Goal: Task Accomplishment & Management: Use online tool/utility

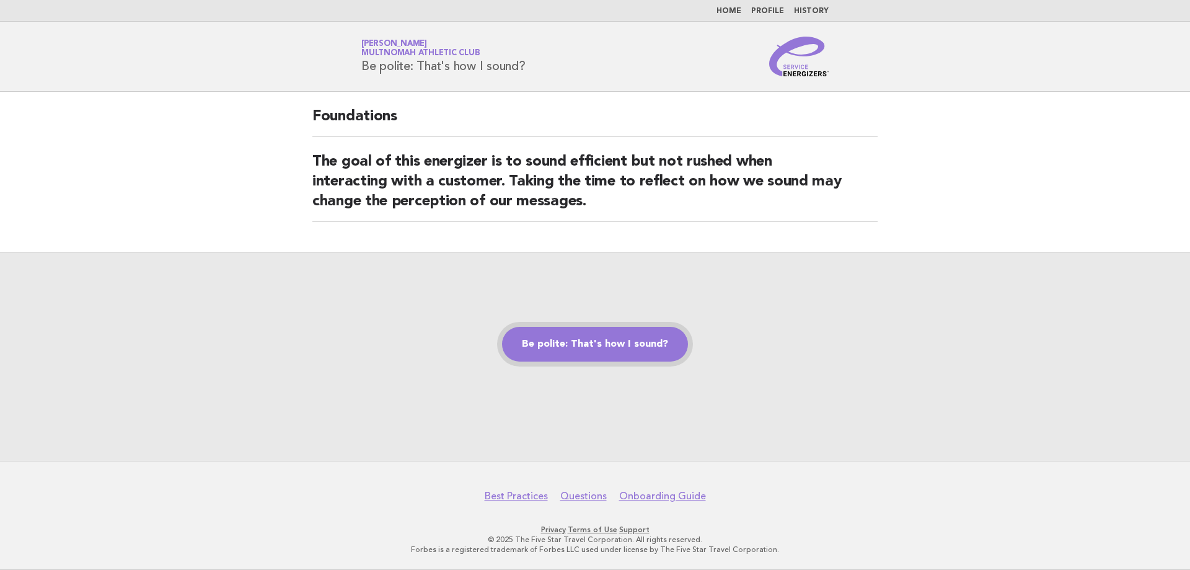
click at [573, 349] on link "Be polite: That's how I sound?" at bounding box center [595, 344] width 186 height 35
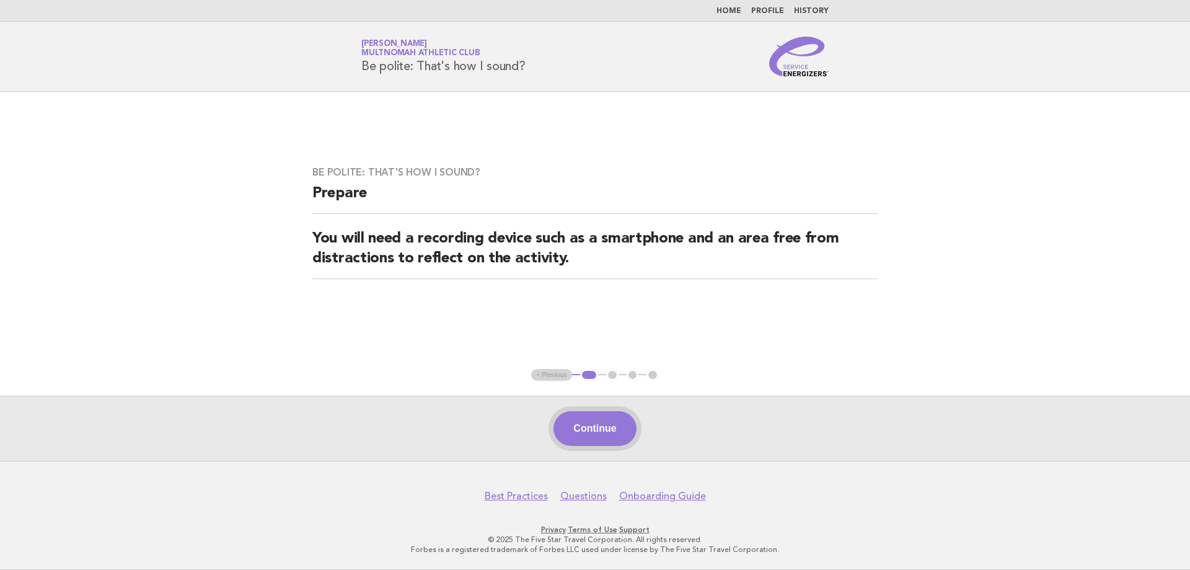
click at [596, 418] on button "Continue" at bounding box center [595, 428] width 82 height 35
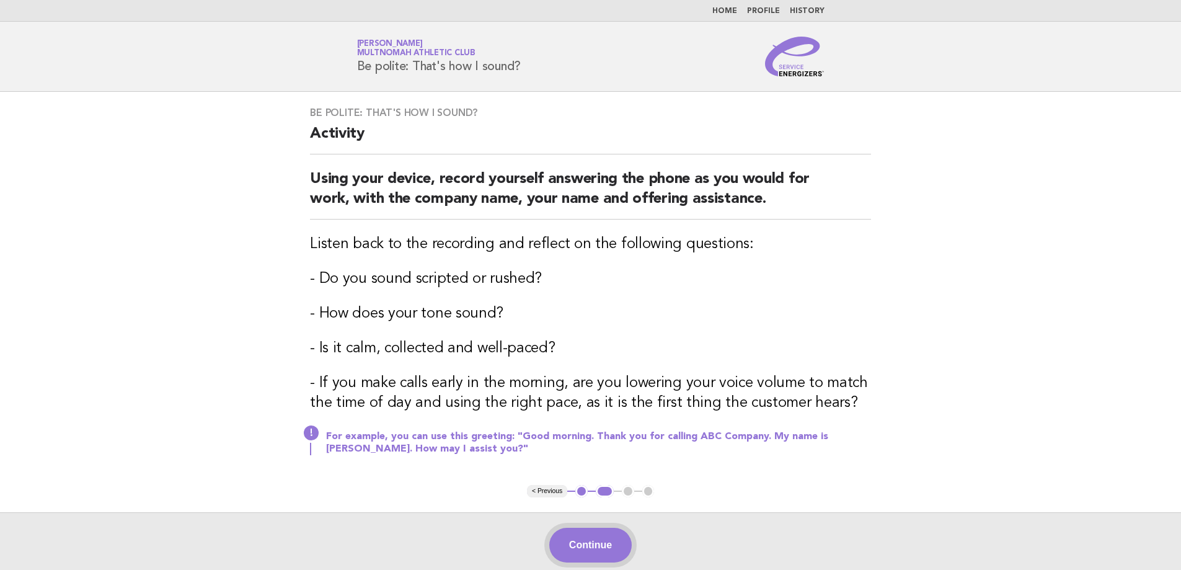
click at [581, 541] on button "Continue" at bounding box center [590, 545] width 82 height 35
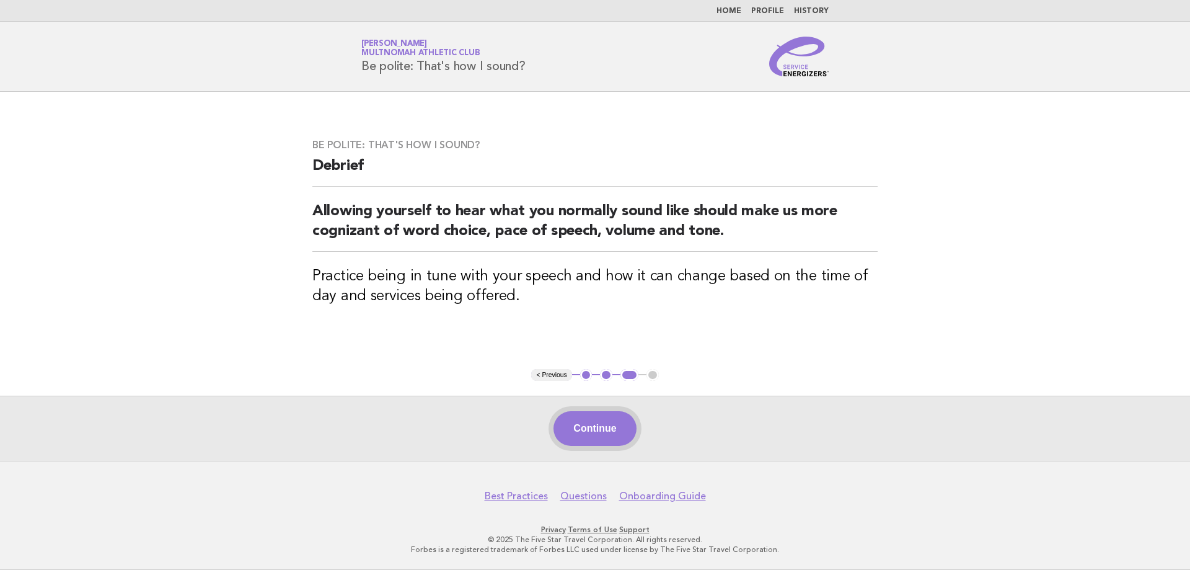
click at [614, 426] on button "Continue" at bounding box center [595, 428] width 82 height 35
